Goal: Task Accomplishment & Management: Manage account settings

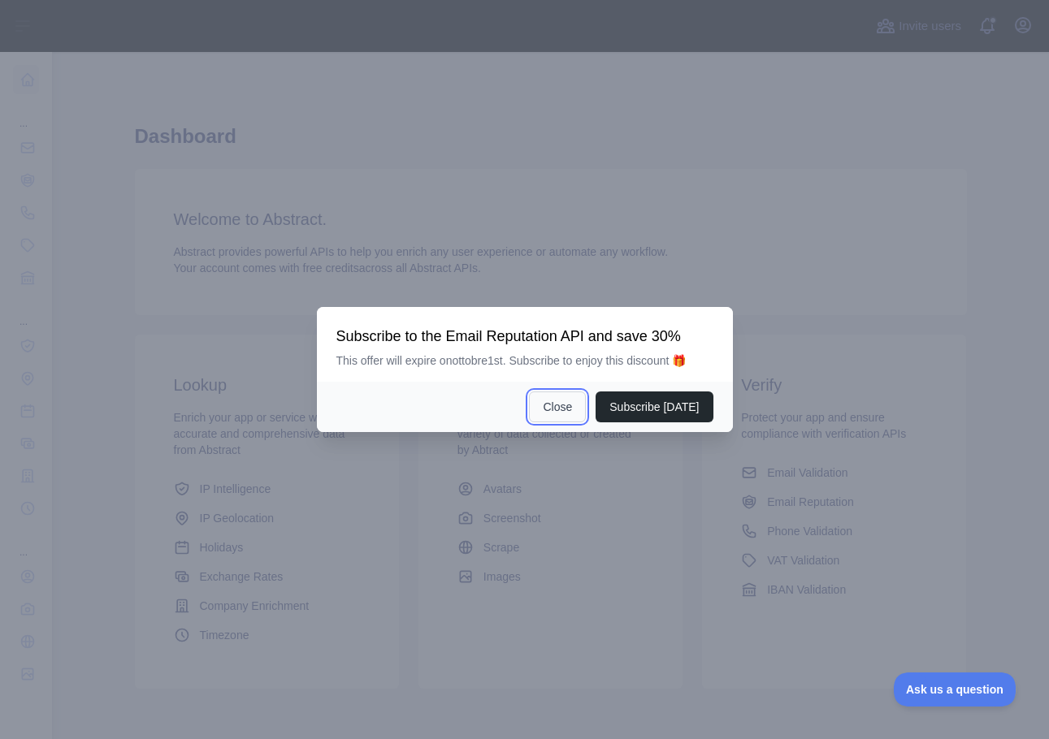
click at [572, 406] on button "Close" at bounding box center [557, 407] width 57 height 31
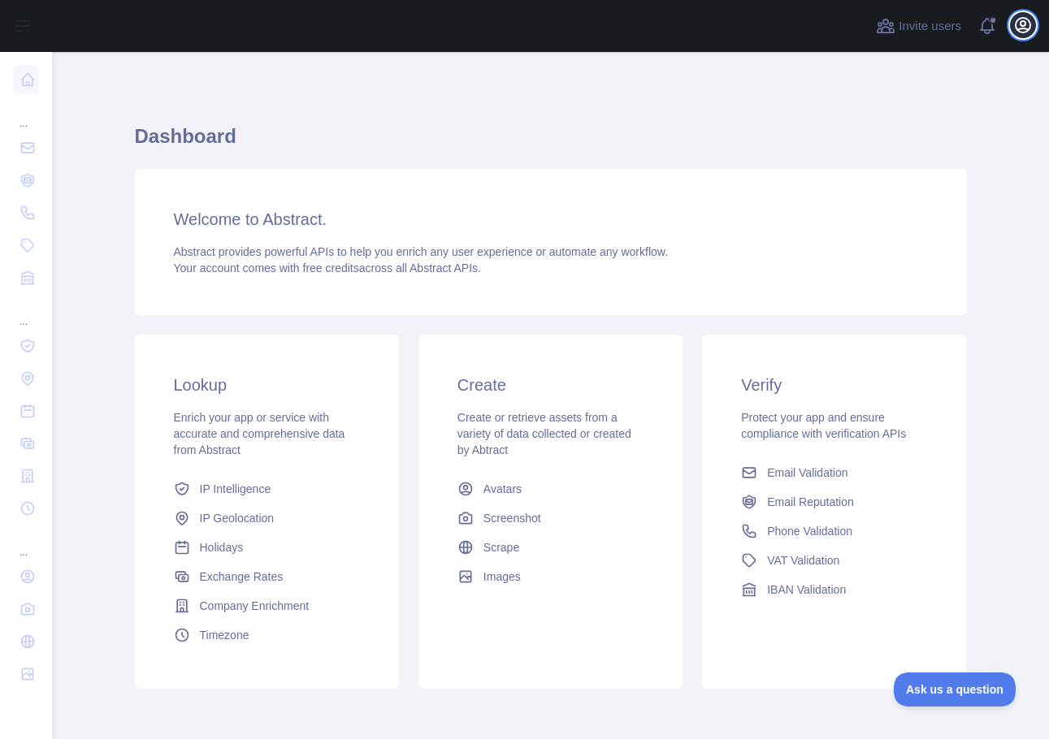
click at [1020, 26] on icon "button" at bounding box center [1023, 25] width 20 height 20
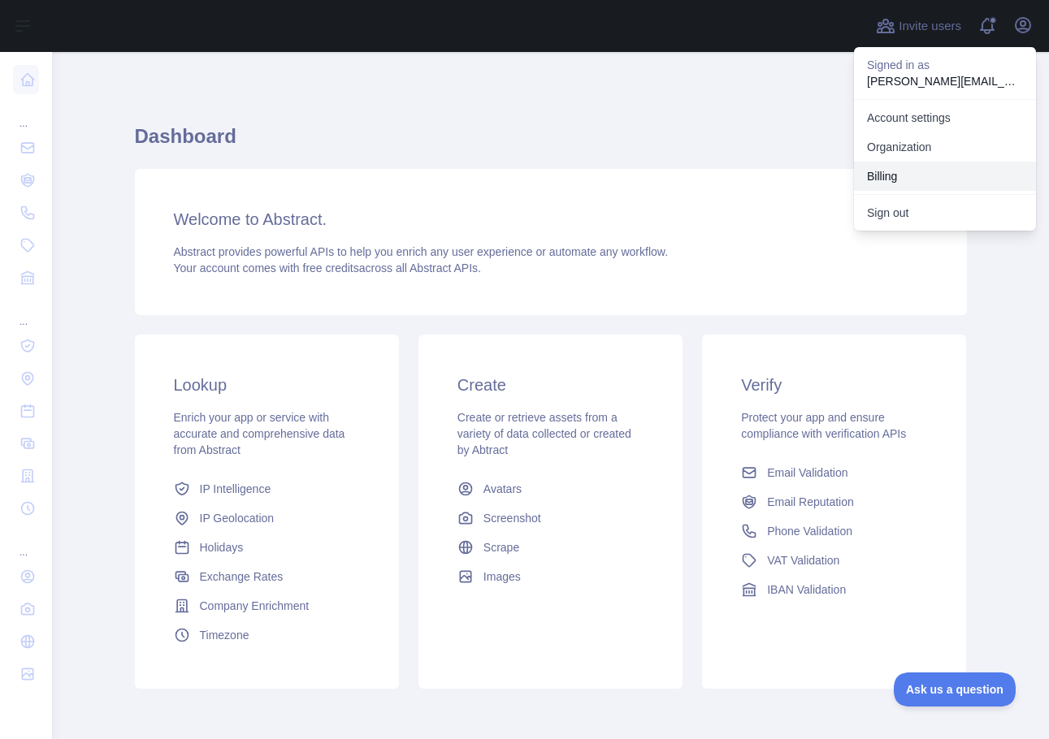
click at [887, 173] on button "Billing" at bounding box center [945, 176] width 182 height 29
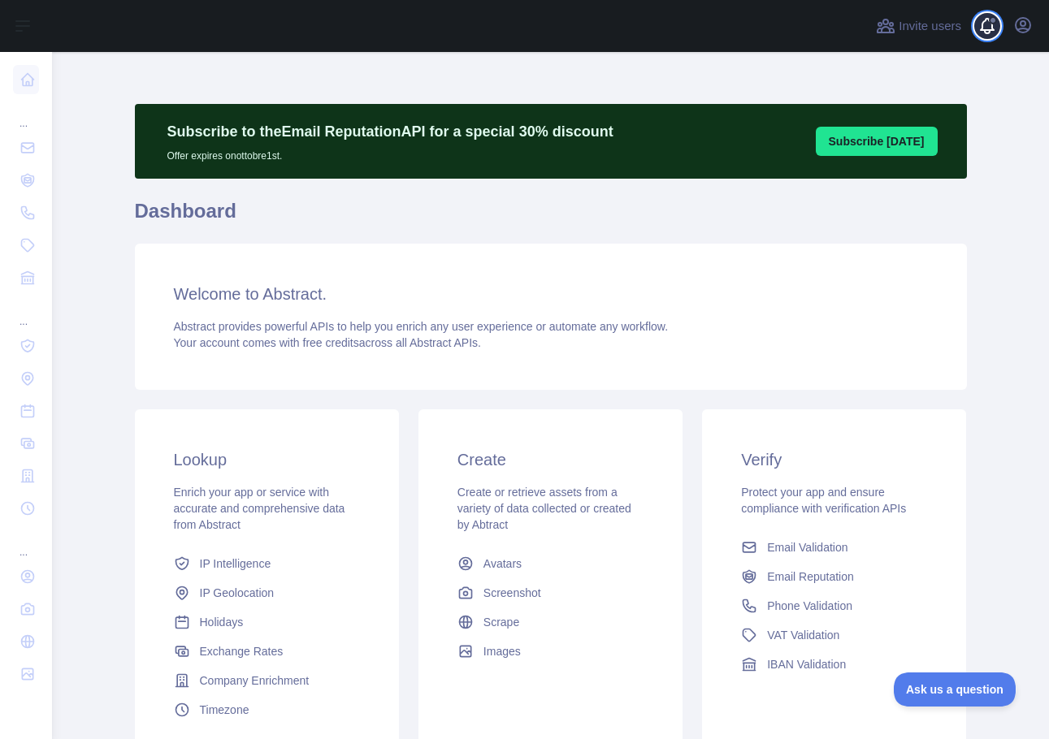
click at [984, 27] on span at bounding box center [994, 26] width 33 height 52
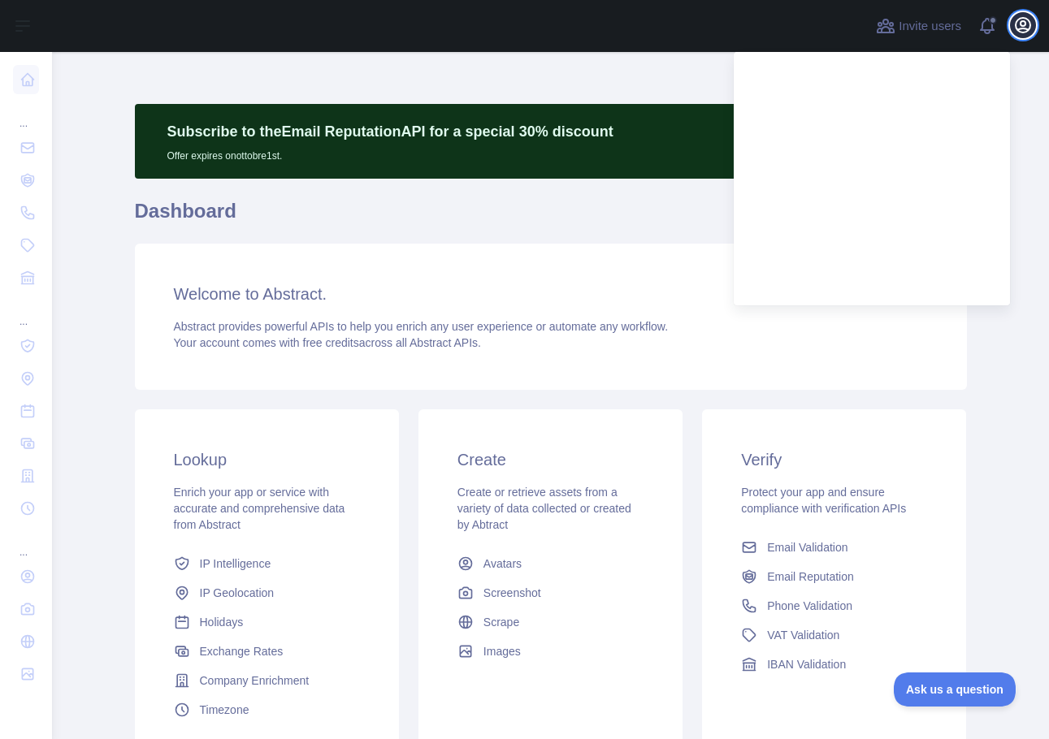
click at [1025, 22] on icon "button" at bounding box center [1023, 25] width 15 height 15
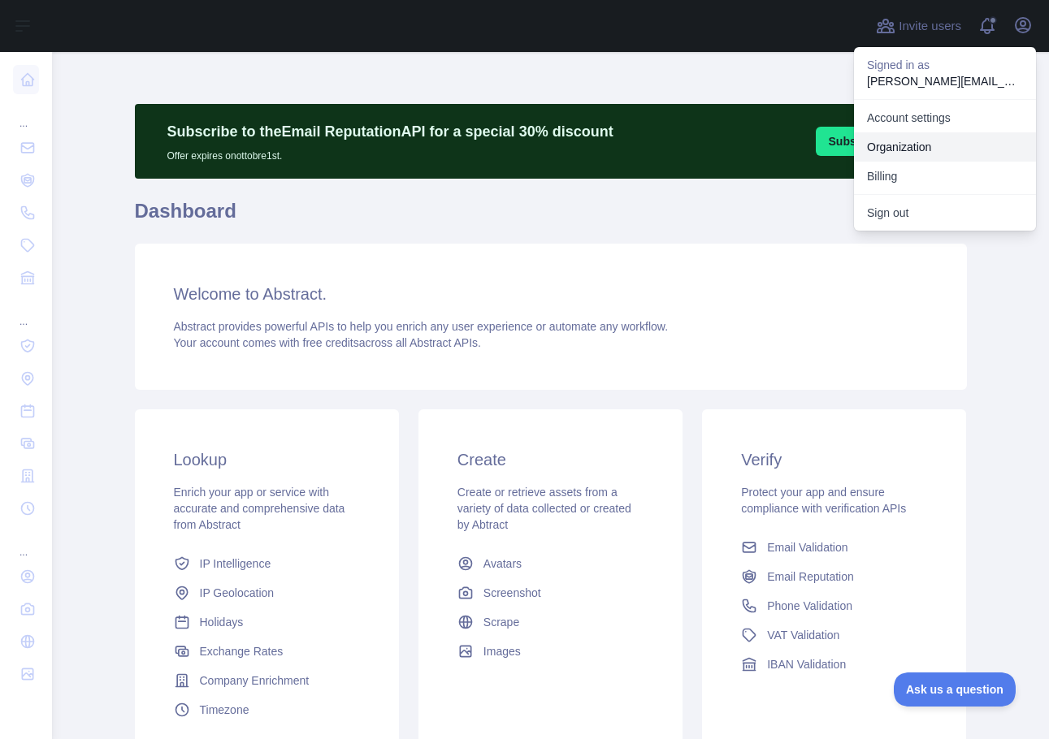
click at [903, 145] on link "Organization" at bounding box center [945, 146] width 182 height 29
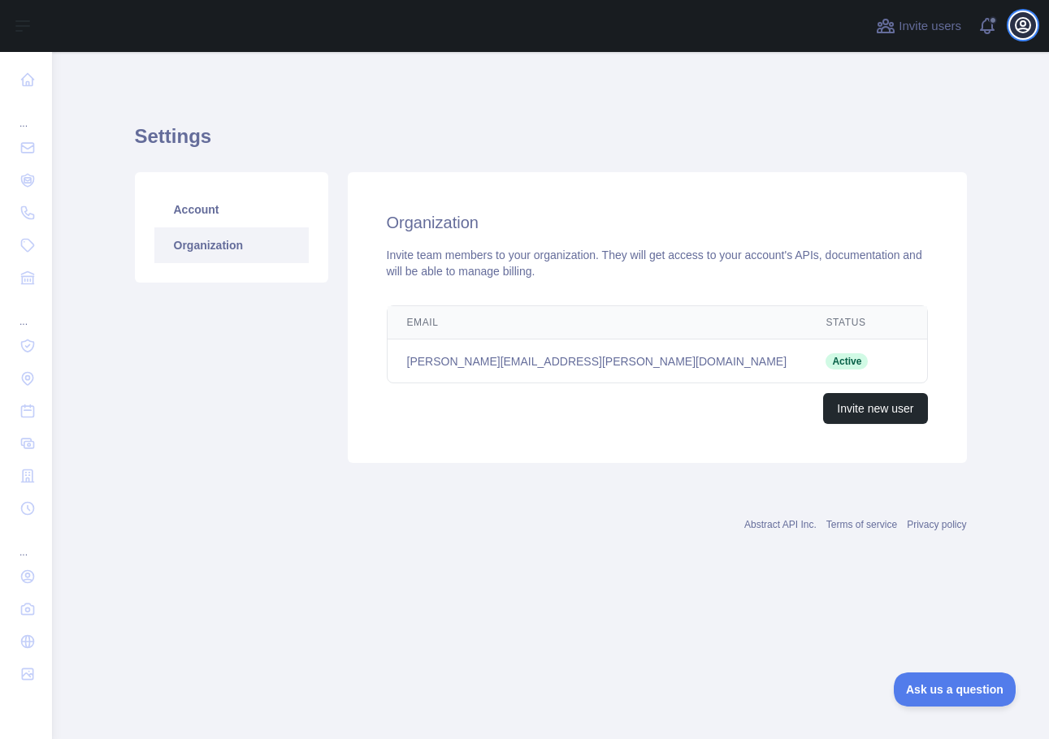
click at [1025, 27] on icon "button" at bounding box center [1023, 25] width 20 height 20
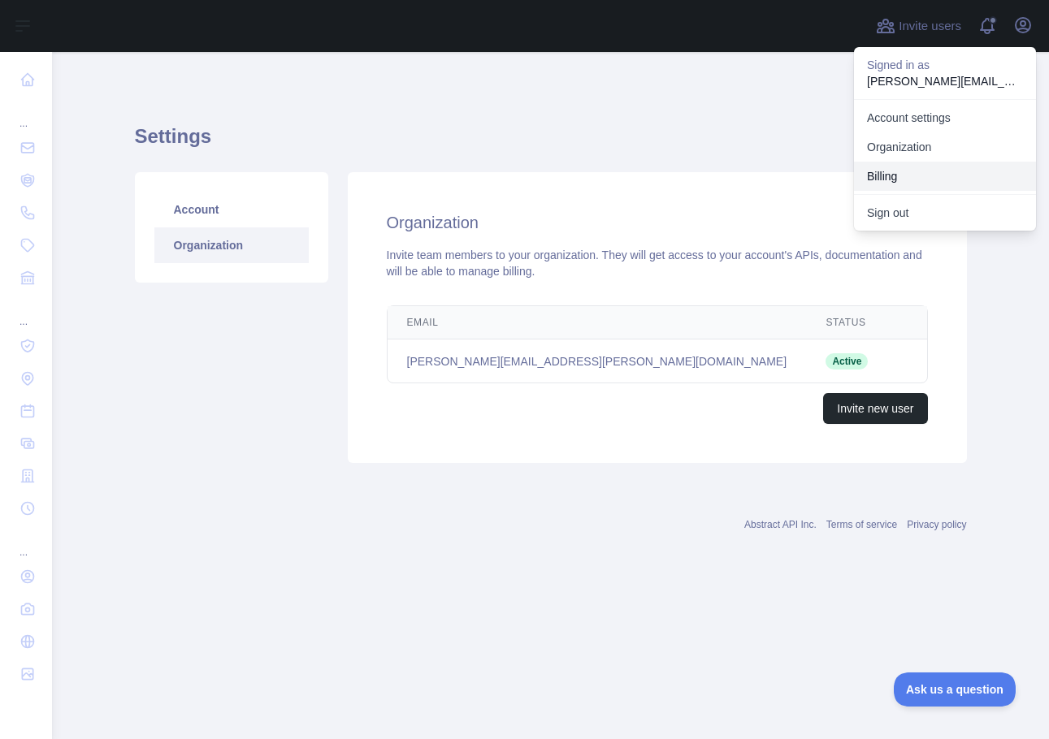
click at [883, 180] on button "Billing" at bounding box center [945, 176] width 182 height 29
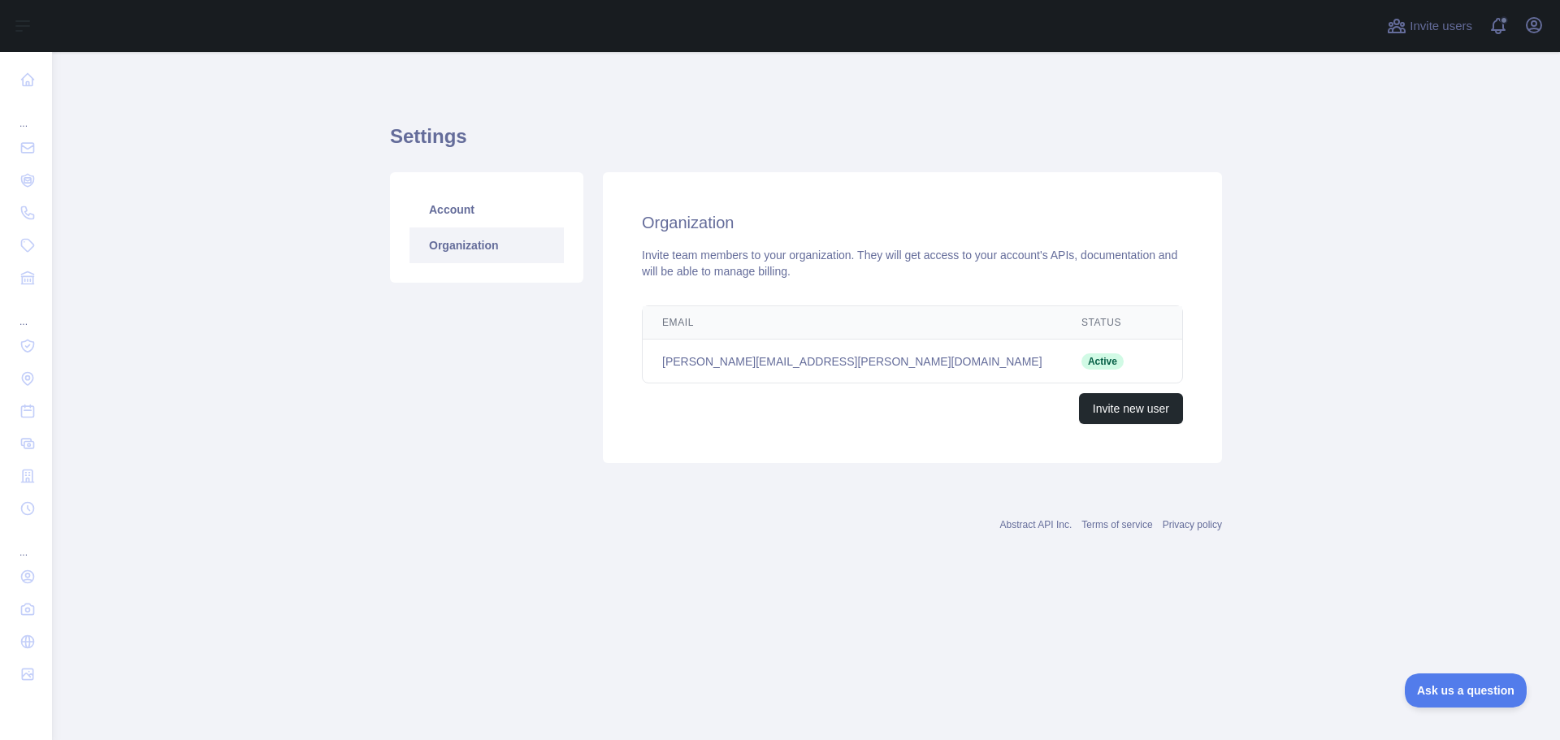
click at [458, 245] on link "Organization" at bounding box center [487, 246] width 154 height 36
click at [464, 206] on link "Account" at bounding box center [487, 210] width 154 height 36
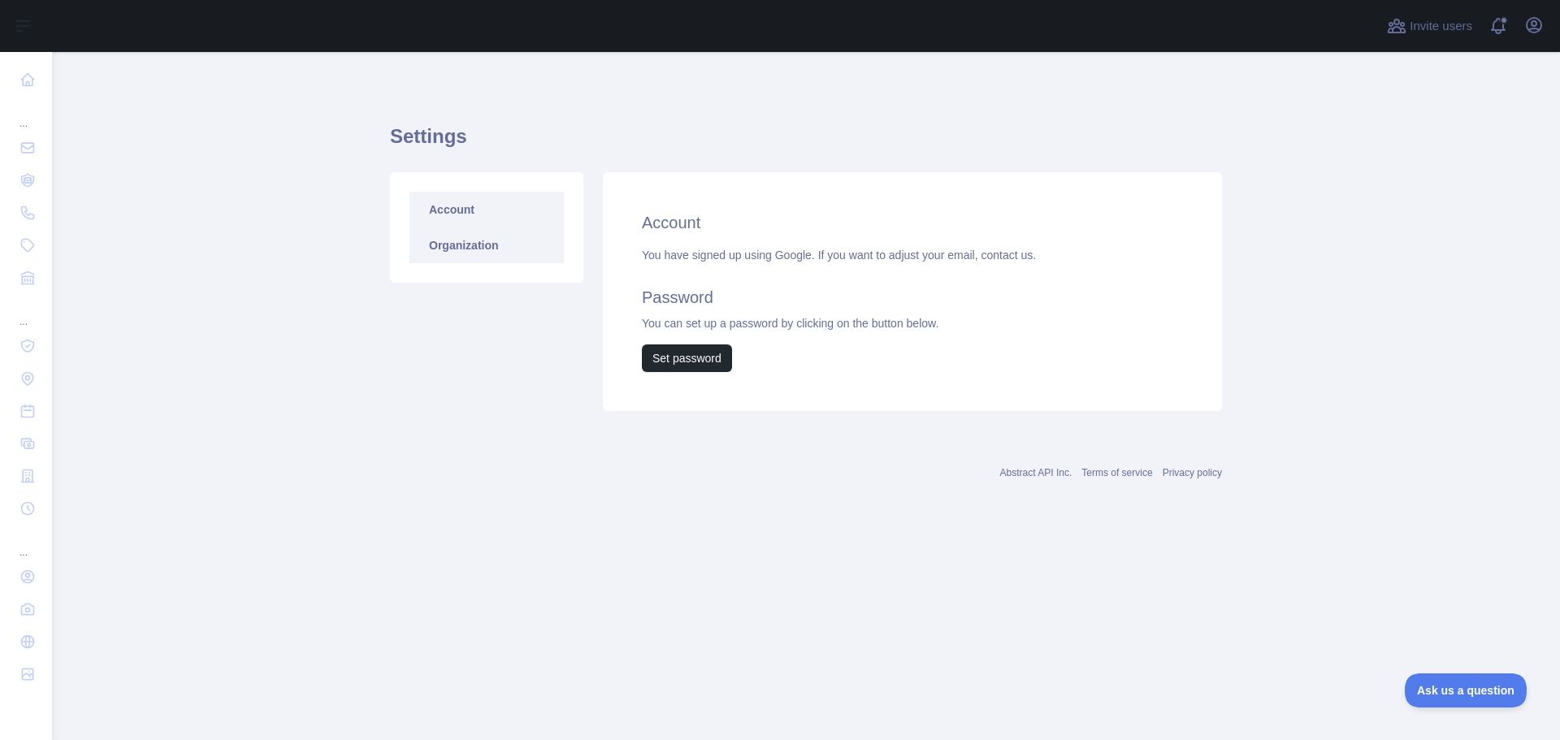
click at [453, 245] on link "Organization" at bounding box center [487, 246] width 154 height 36
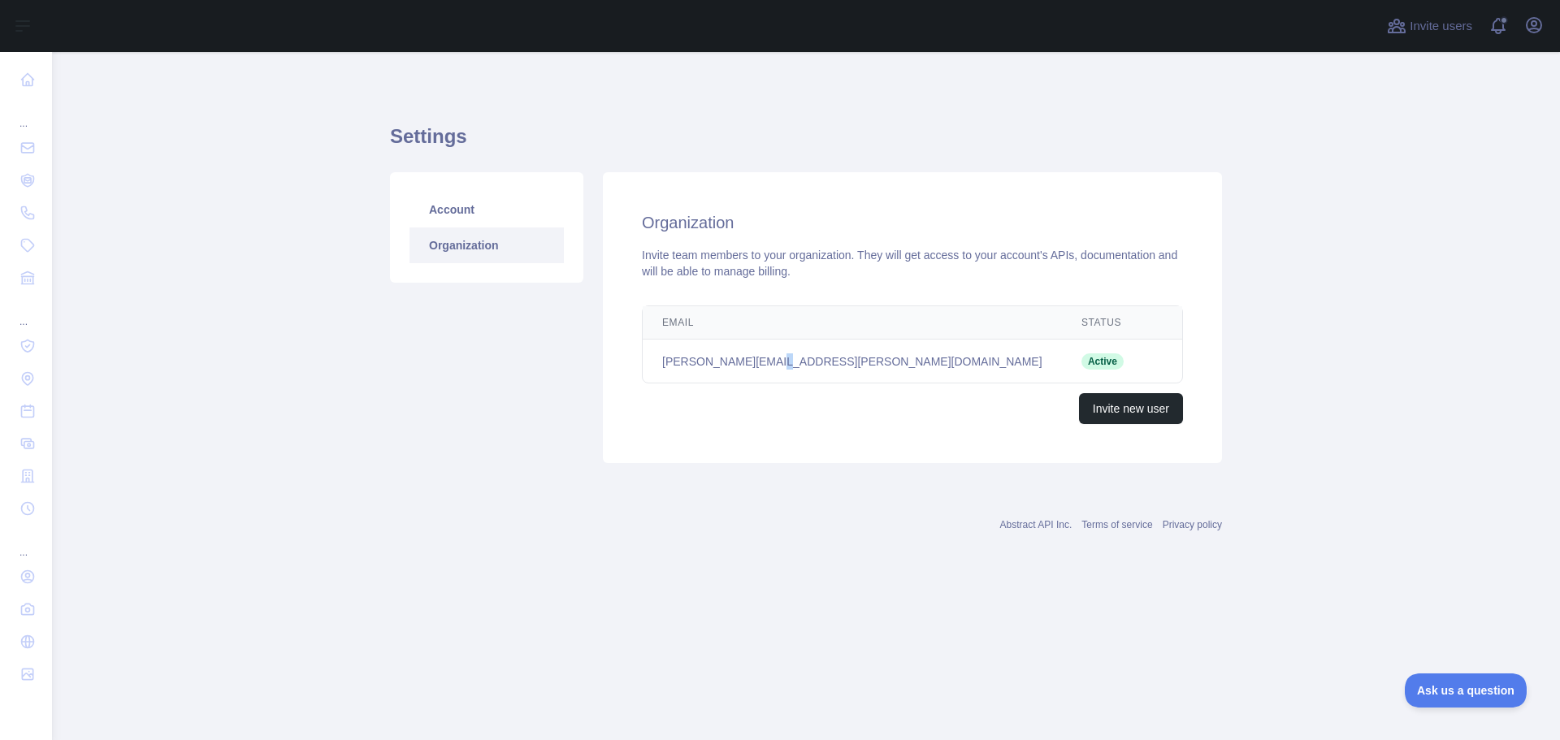
drag, startPoint x: 767, startPoint y: 357, endPoint x: 1052, endPoint y: 356, distance: 285.2
click at [771, 357] on td "sabrina.buongiovanni@mediadatafactory.com" at bounding box center [852, 362] width 419 height 44
click at [1048, 25] on span "Invite users" at bounding box center [1441, 26] width 63 height 19
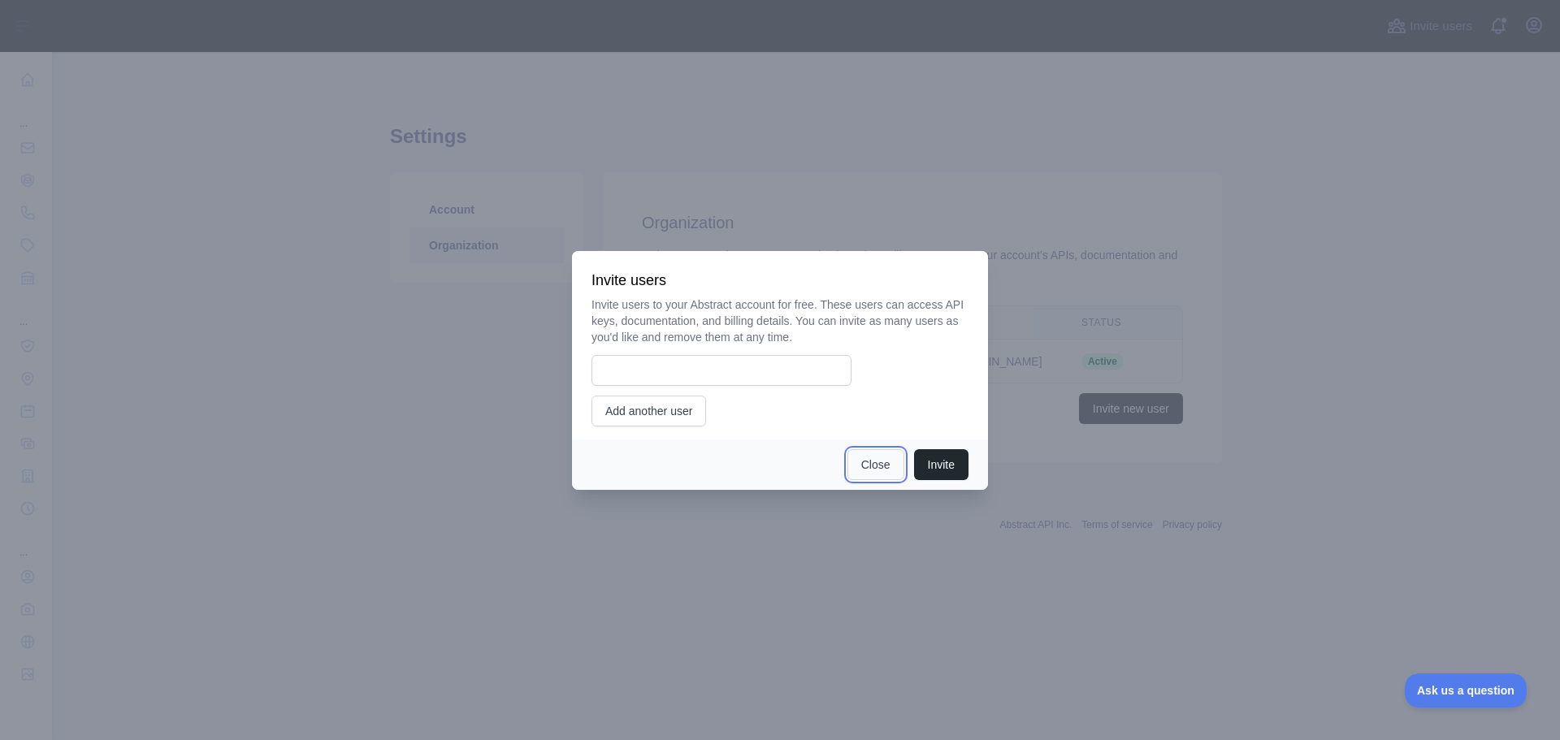
drag, startPoint x: 879, startPoint y: 463, endPoint x: 887, endPoint y: 449, distance: 16.0
click at [878, 463] on button "Close" at bounding box center [876, 464] width 57 height 31
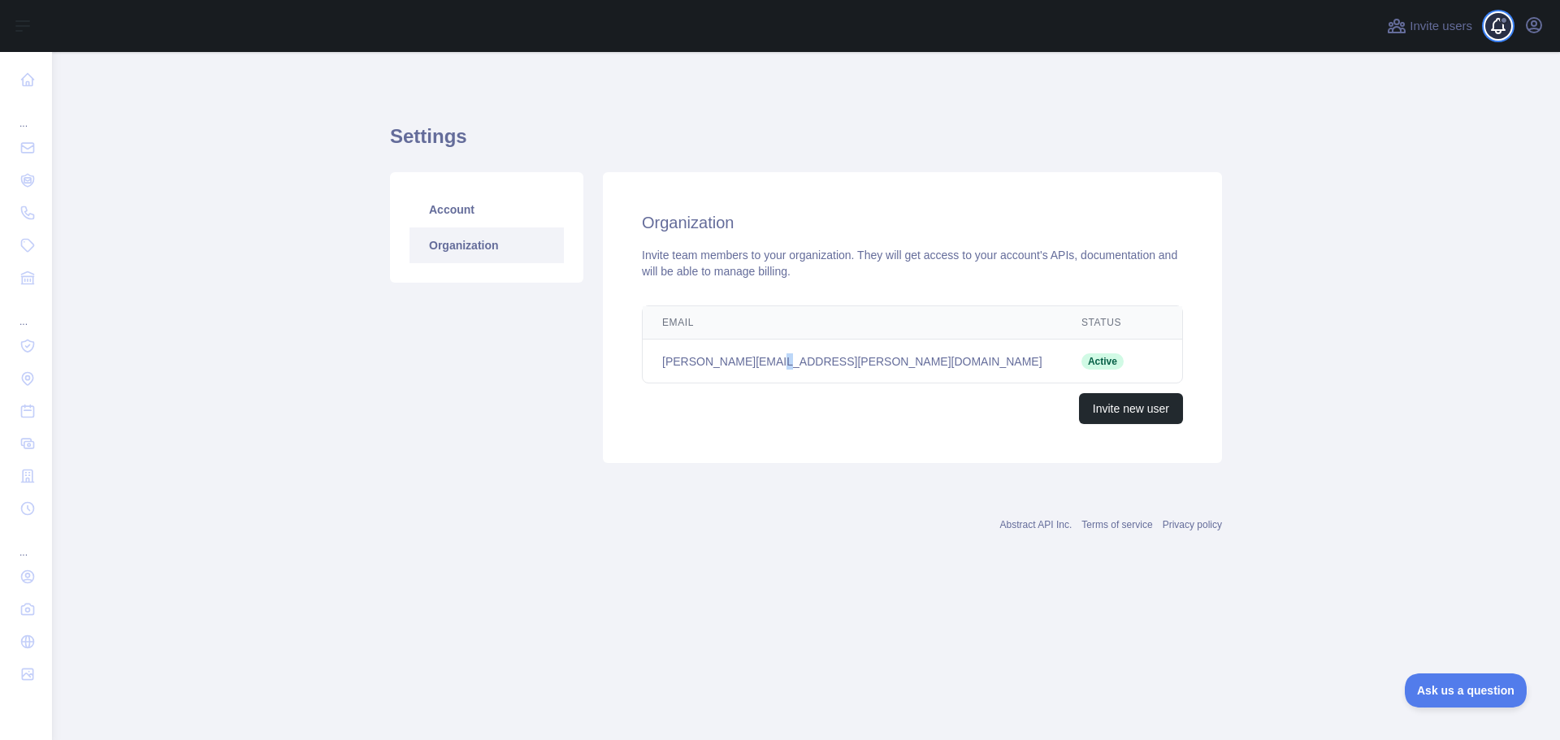
click at [1048, 24] on span at bounding box center [1505, 26] width 33 height 52
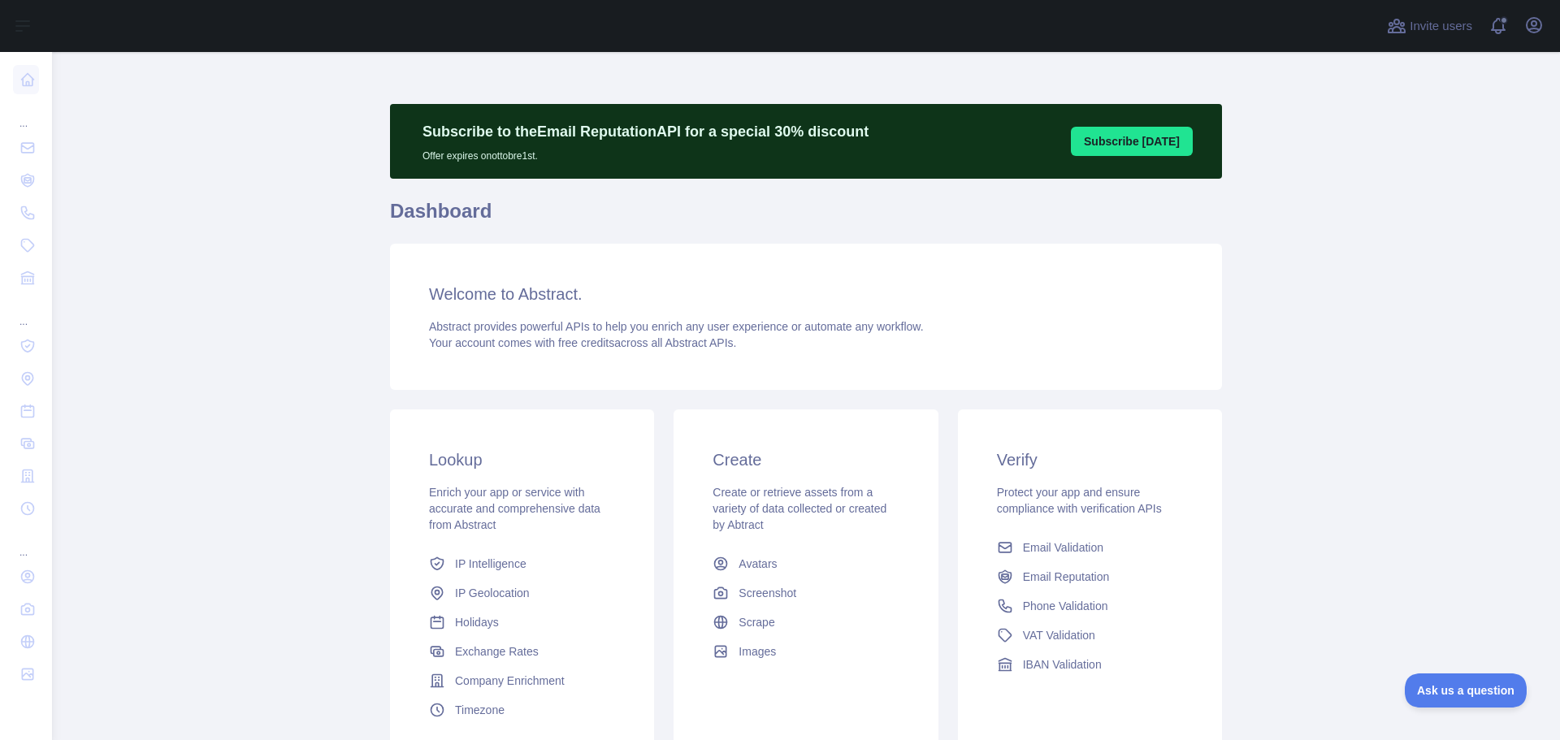
drag, startPoint x: 1475, startPoint y: 197, endPoint x: 1117, endPoint y: 71, distance: 380.1
click at [1477, 196] on main "Subscribe to the Email Reputation API for a special 30 % discount Offer expires…" at bounding box center [806, 396] width 1508 height 688
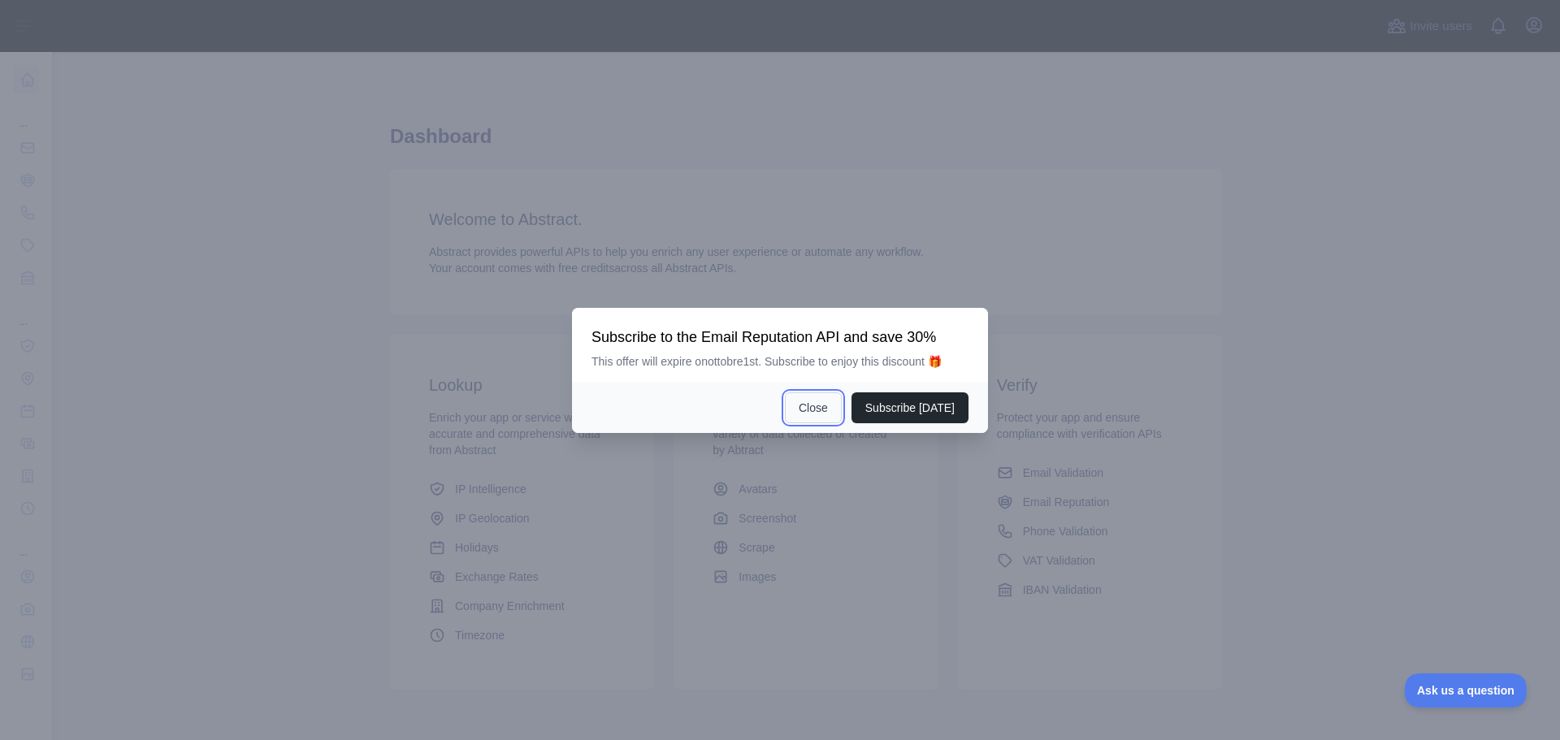
click at [821, 410] on button "Close" at bounding box center [813, 407] width 57 height 31
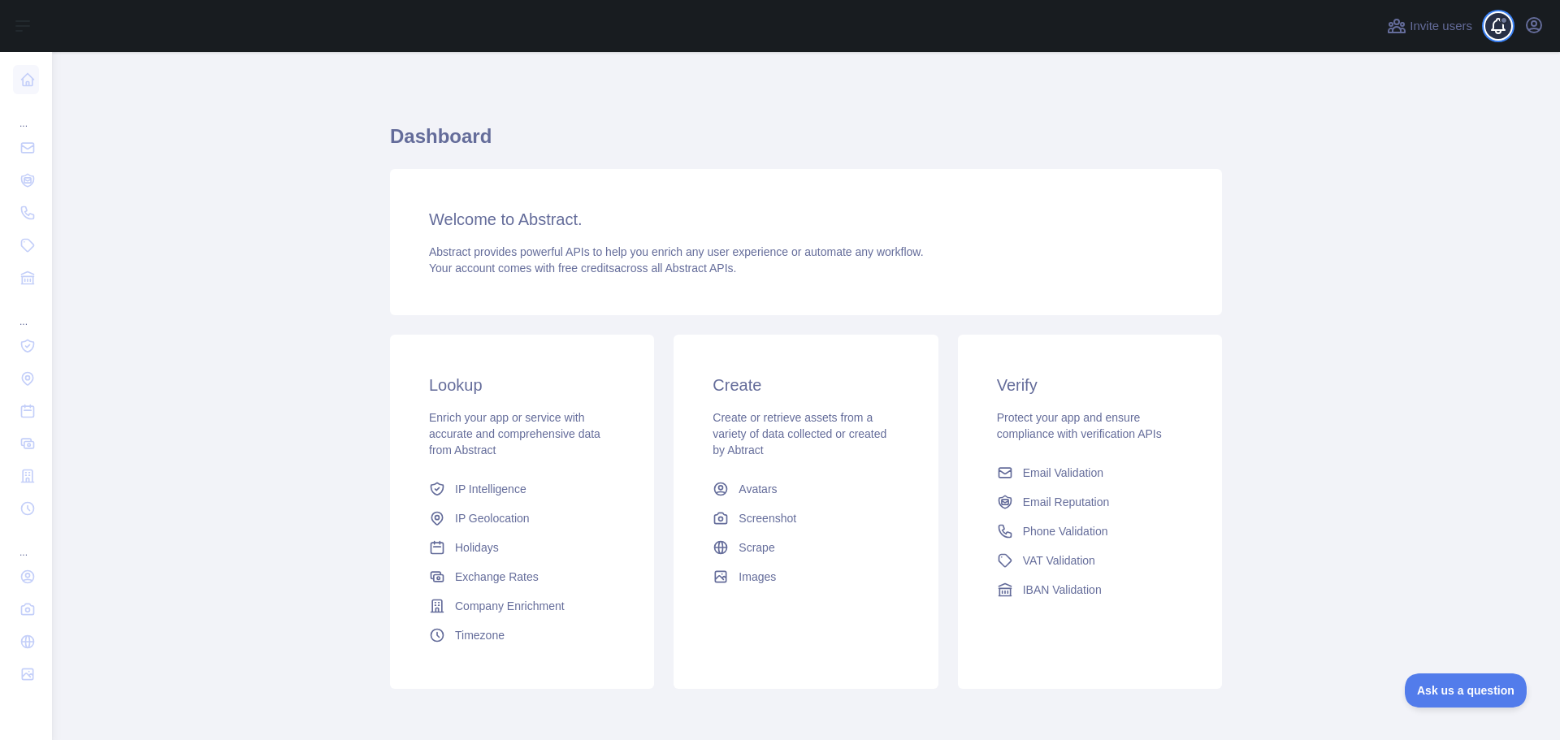
click at [1501, 24] on span at bounding box center [1505, 26] width 33 height 52
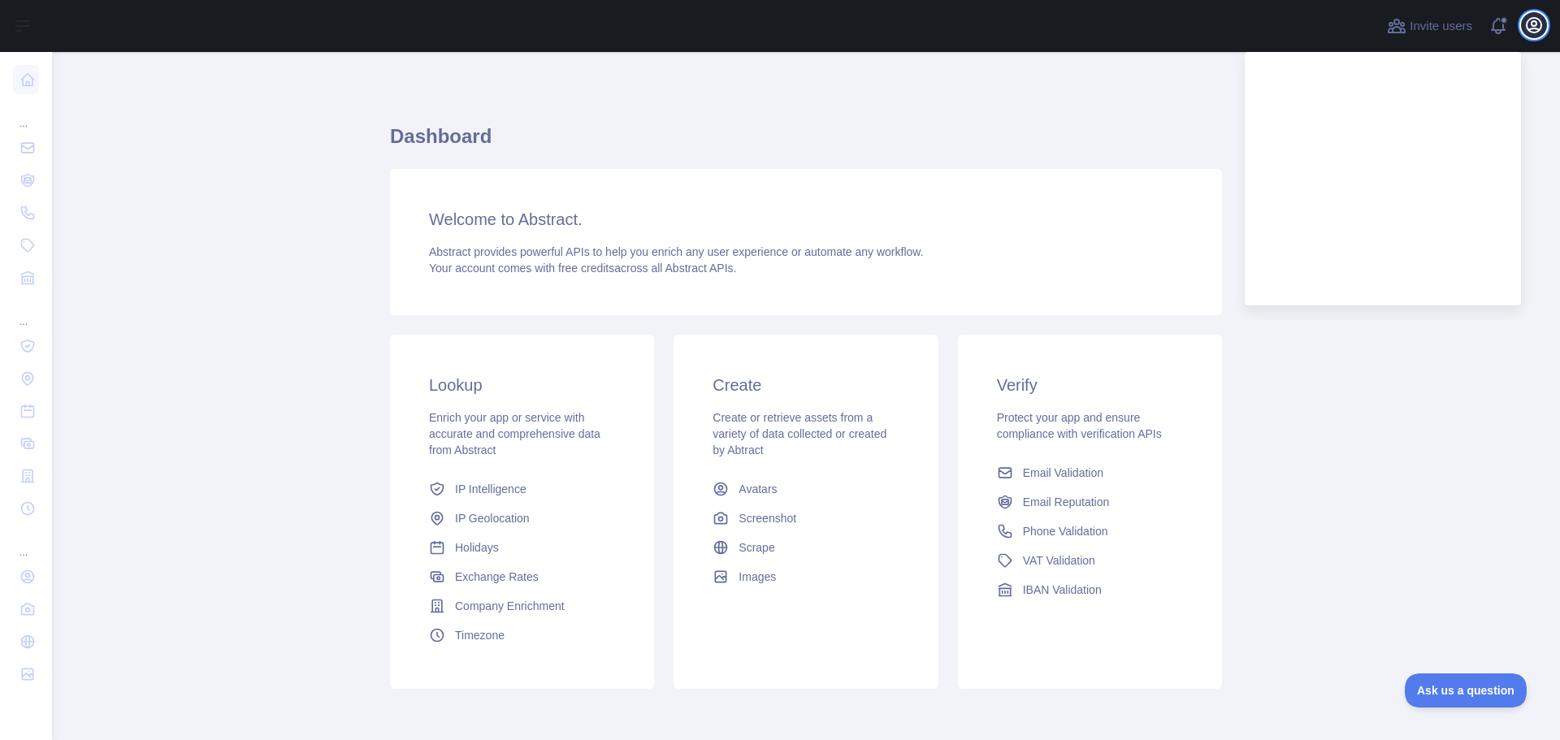
click at [1533, 29] on icon "button" at bounding box center [1534, 25] width 15 height 15
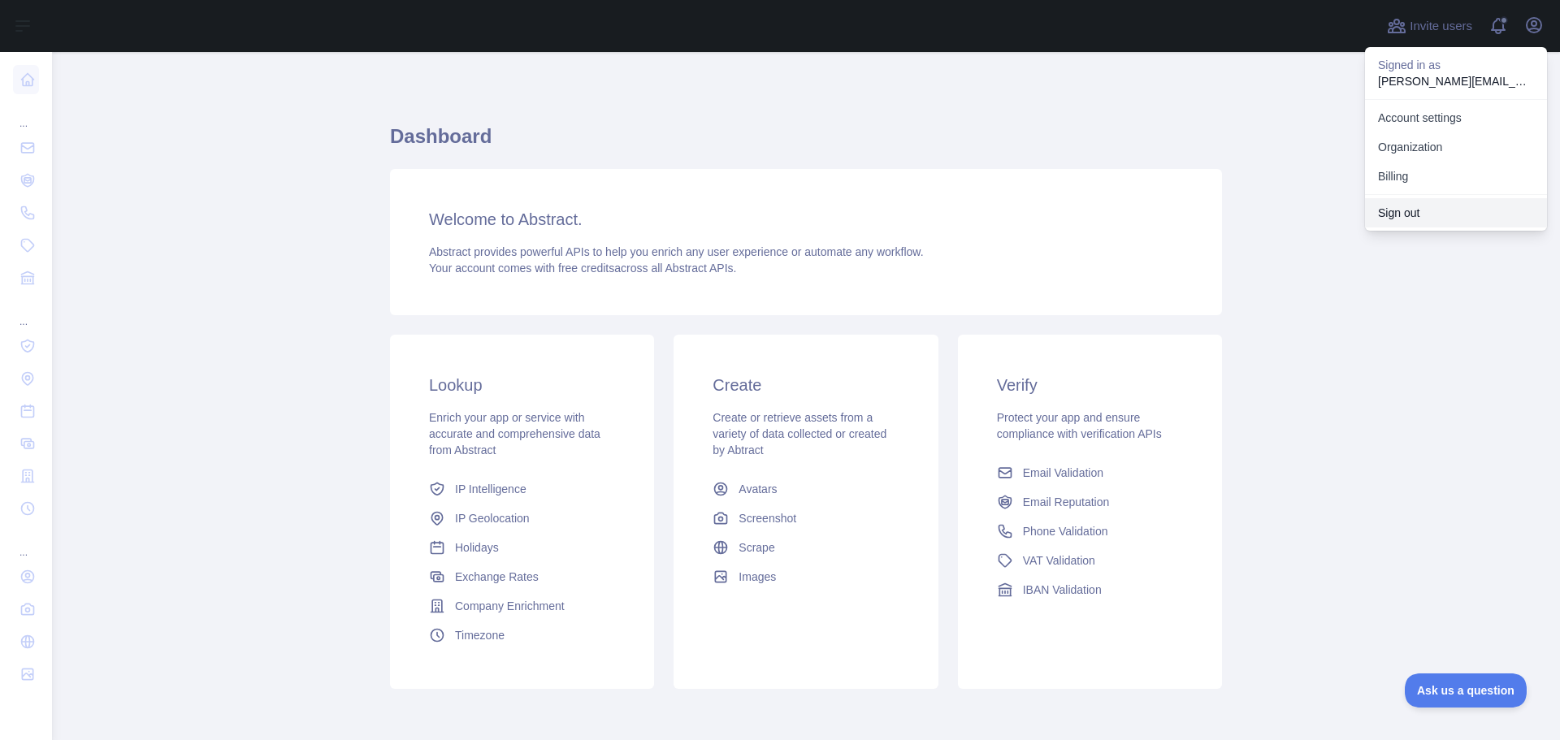
click at [1407, 210] on button "Sign out" at bounding box center [1456, 212] width 182 height 29
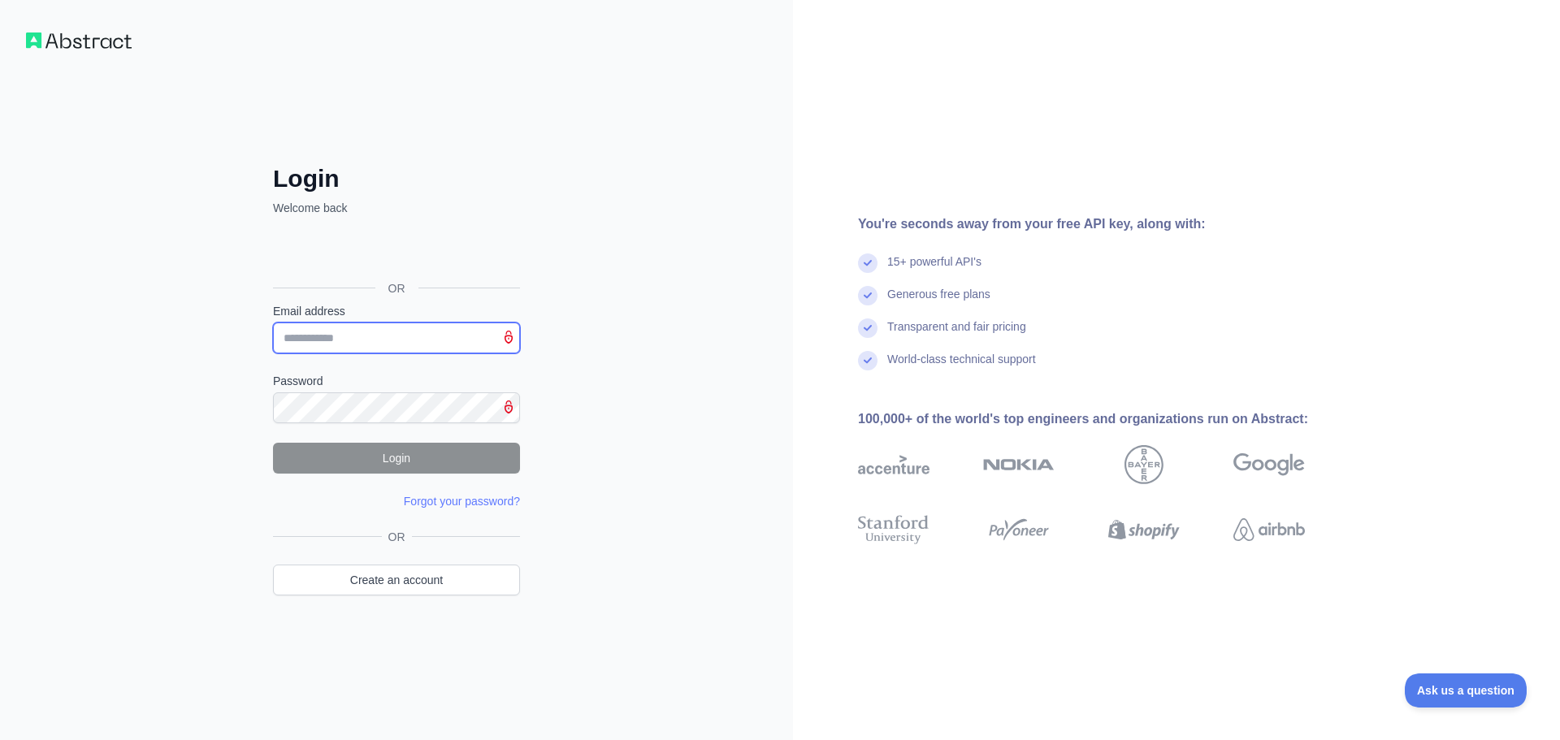
click at [383, 335] on input "Email address" at bounding box center [396, 338] width 247 height 31
paste input "**********"
type input "**********"
drag, startPoint x: 574, startPoint y: 422, endPoint x: 585, endPoint y: 417, distance: 12.4
click at [583, 418] on div "**********" at bounding box center [396, 370] width 793 height 740
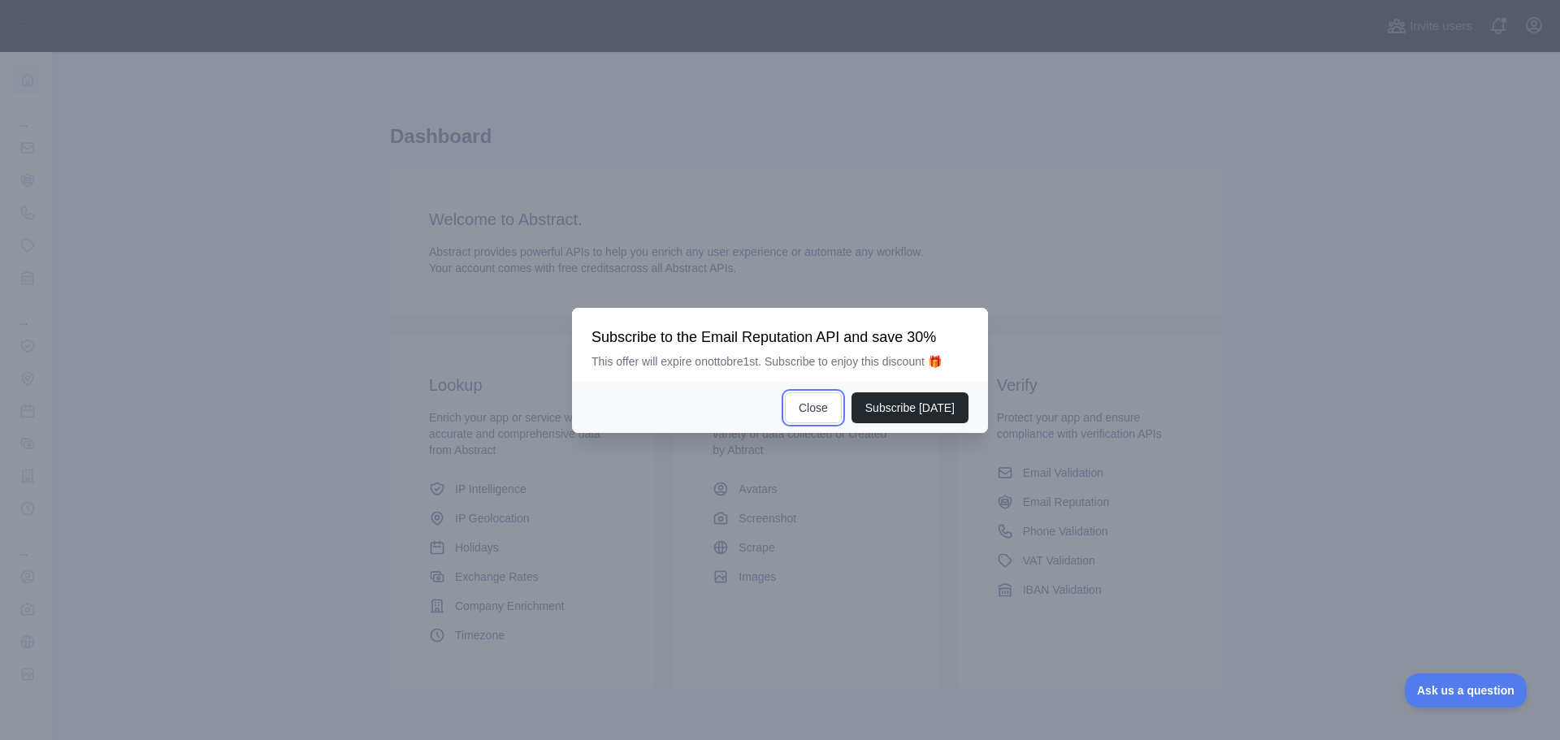
click at [823, 410] on button "Close" at bounding box center [813, 407] width 57 height 31
click at [829, 407] on button "Close" at bounding box center [813, 407] width 57 height 31
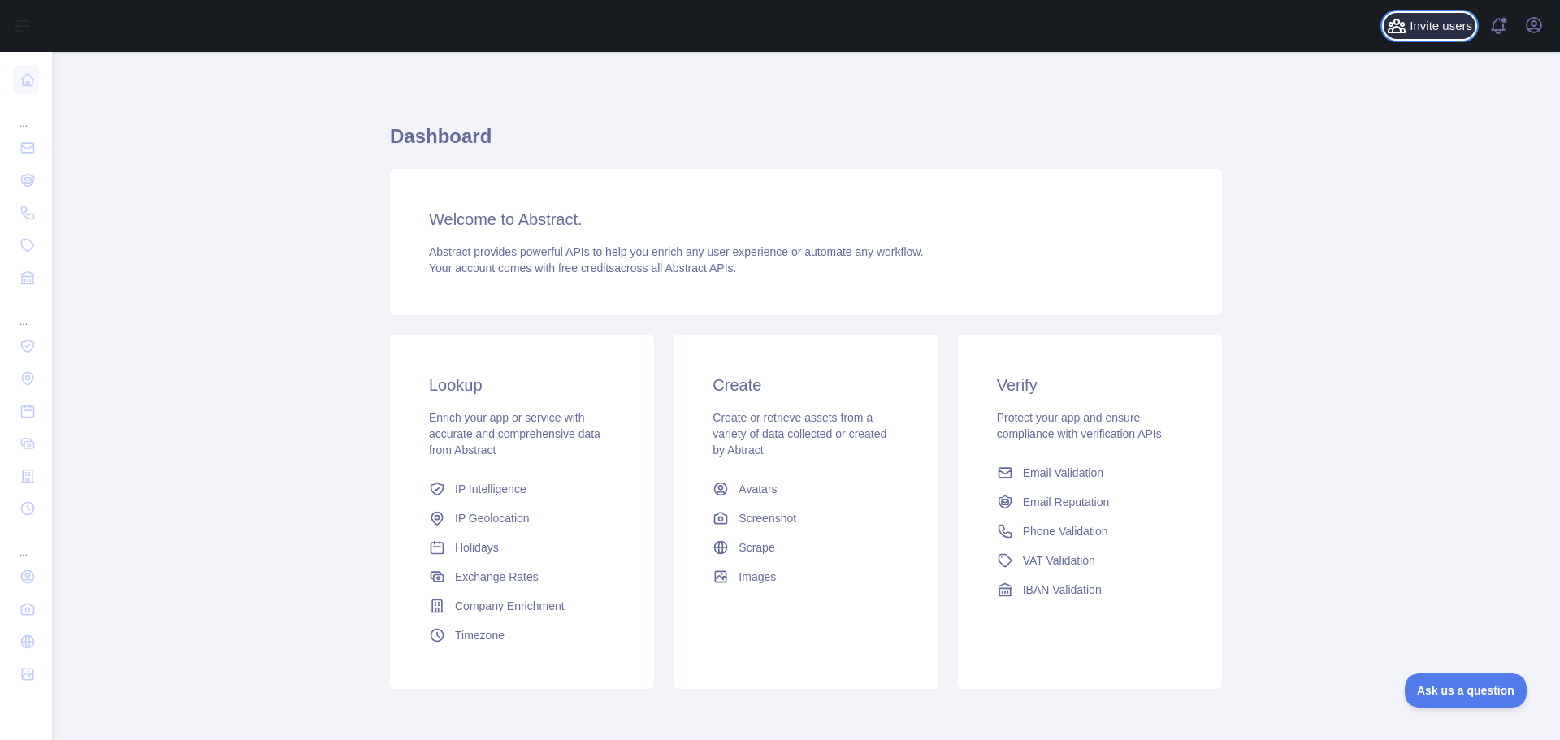
click at [1405, 25] on icon at bounding box center [1397, 26] width 16 height 13
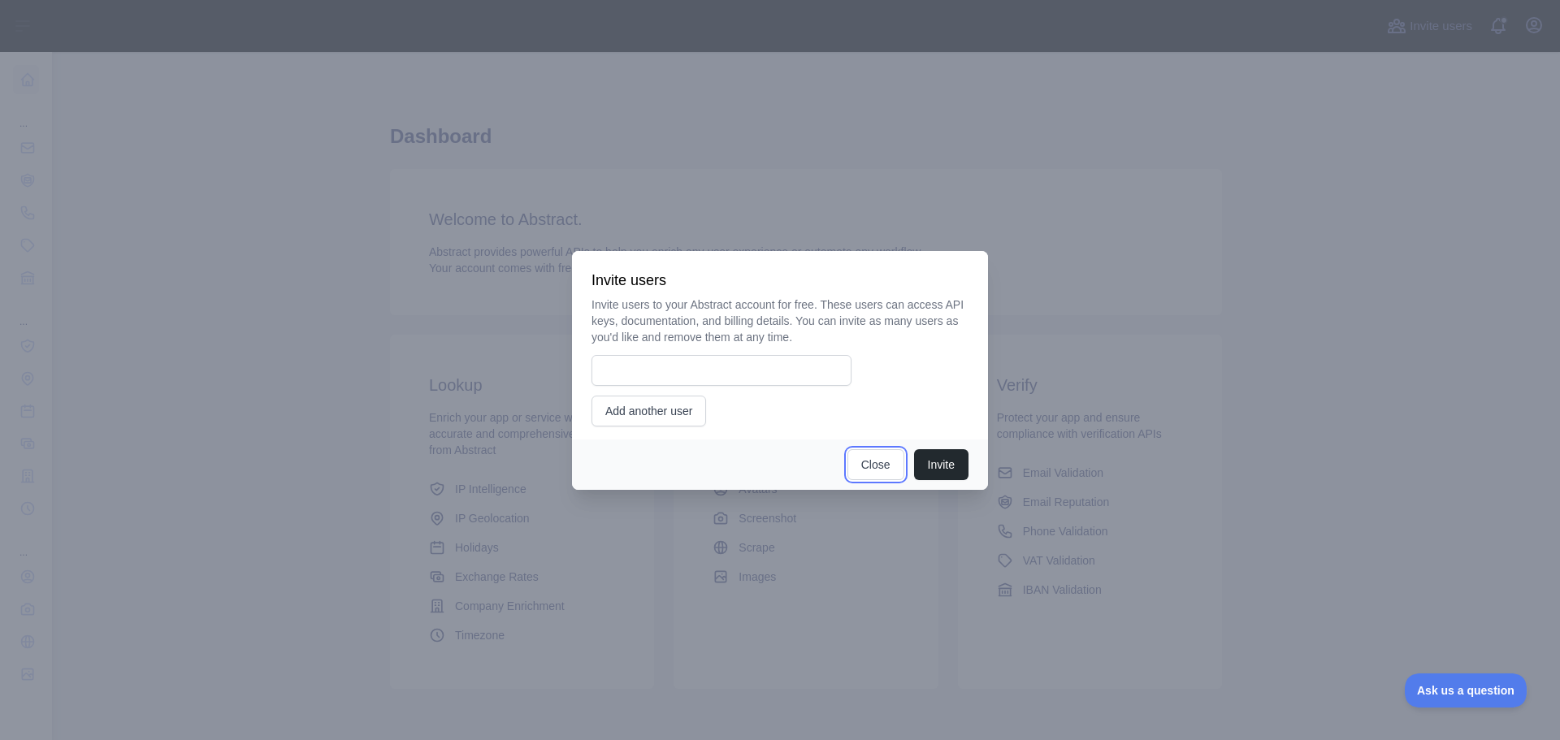
drag, startPoint x: 868, startPoint y: 464, endPoint x: 909, endPoint y: 436, distance: 49.6
click at [869, 463] on button "Close" at bounding box center [876, 464] width 57 height 31
